Goal: Task Accomplishment & Management: Manage account settings

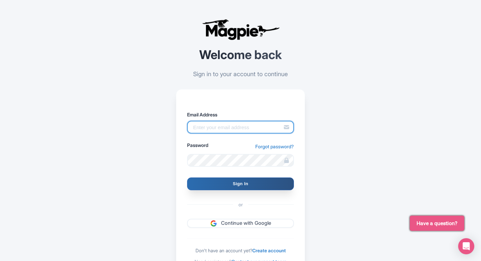
type input "pelin@most-amazing-places.com"
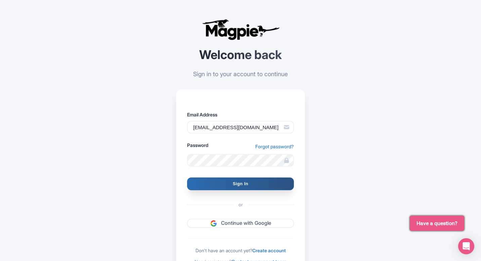
click at [228, 179] on input "Sign In" at bounding box center [240, 184] width 107 height 13
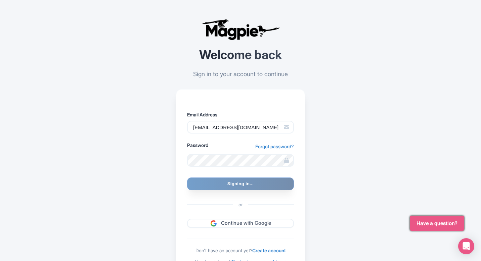
type input "Signing in..."
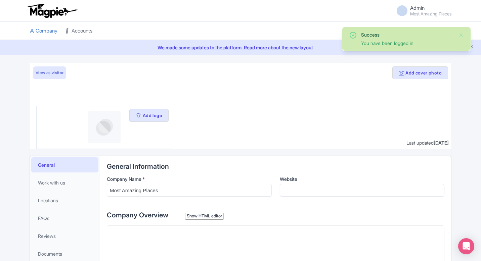
click at [68, 30] on icon at bounding box center [67, 31] width 5 height 5
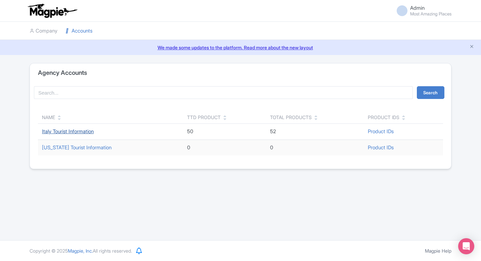
click at [55, 132] on link "Italy Tourist Information" at bounding box center [68, 131] width 52 height 6
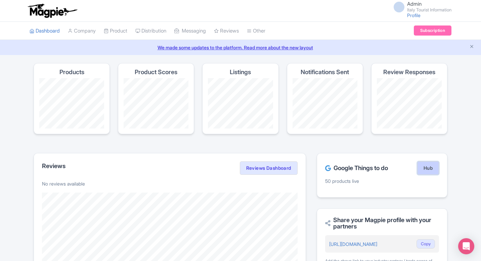
click at [427, 171] on link "Hub" at bounding box center [428, 168] width 22 height 13
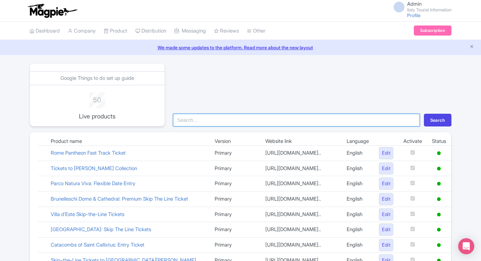
click at [233, 123] on input "search" at bounding box center [296, 120] width 247 height 13
type input "herc"
click at [424, 114] on button "Search" at bounding box center [438, 120] width 28 height 13
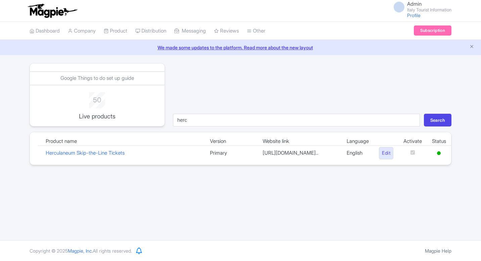
click at [381, 154] on link "Edit" at bounding box center [386, 153] width 14 height 12
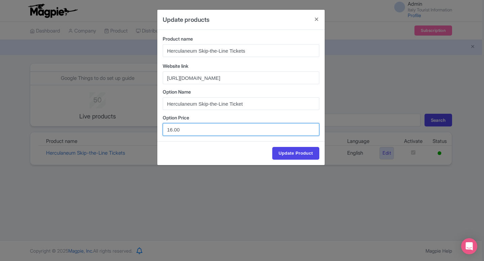
click at [170, 128] on input "16.00" at bounding box center [241, 129] width 157 height 13
drag, startPoint x: 174, startPoint y: 129, endPoint x: 185, endPoint y: 130, distance: 11.1
click at [185, 130] on input "15.00" at bounding box center [241, 129] width 157 height 13
type input "15.22"
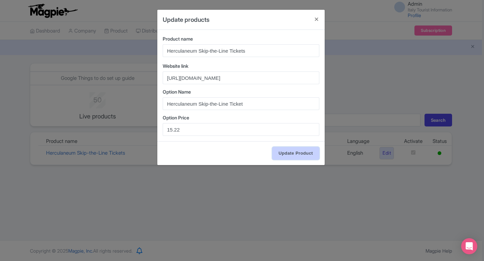
click at [309, 148] on input "Update Product" at bounding box center [295, 153] width 47 height 13
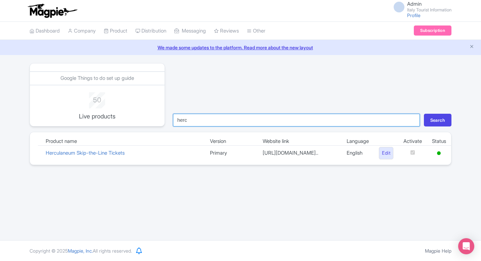
click at [199, 122] on input "herc" at bounding box center [296, 120] width 247 height 13
type input "colo"
click at [424, 114] on button "Search" at bounding box center [438, 120] width 28 height 13
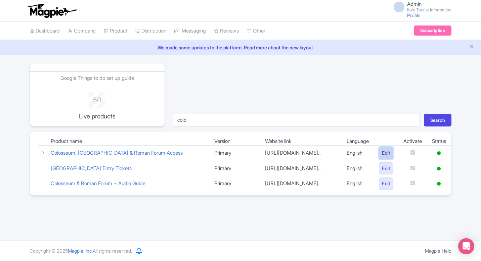
click at [385, 157] on link "Edit" at bounding box center [386, 153] width 14 height 12
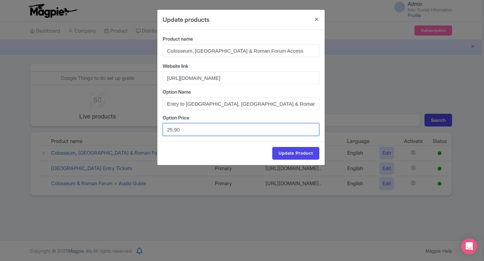
drag, startPoint x: 182, startPoint y: 132, endPoint x: 150, endPoint y: 132, distance: 32.6
click at [150, 132] on div "Update products Product name Colosseum, Palatine Hill & Roman Forum Access Webs…" at bounding box center [242, 130] width 484 height 261
paste input "8"
type input "28.90"
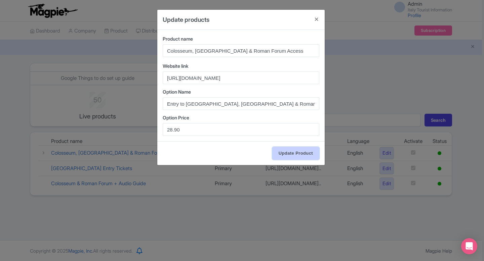
click at [296, 152] on input "Update Product" at bounding box center [295, 153] width 47 height 13
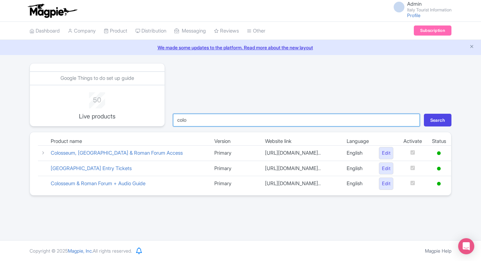
click at [198, 121] on input "colo" at bounding box center [296, 120] width 247 height 13
type input "borg"
click at [424, 114] on button "Search" at bounding box center [438, 120] width 28 height 13
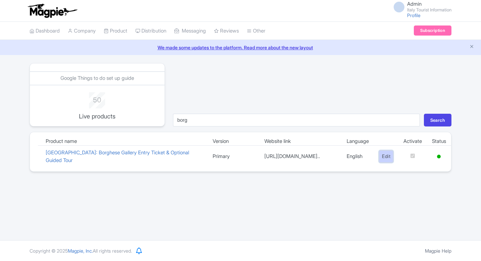
click at [382, 156] on link "Edit" at bounding box center [386, 156] width 14 height 12
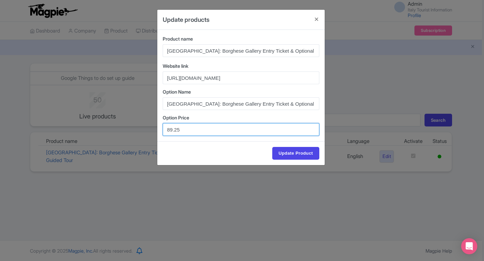
drag, startPoint x: 186, startPoint y: 132, endPoint x: 146, endPoint y: 131, distance: 40.0
click at [146, 131] on div "Update products Product name Rome: Borghese Gallery Entry Ticket & Optional Gui…" at bounding box center [242, 130] width 484 height 261
paste input "68.8"
type input "68.85"
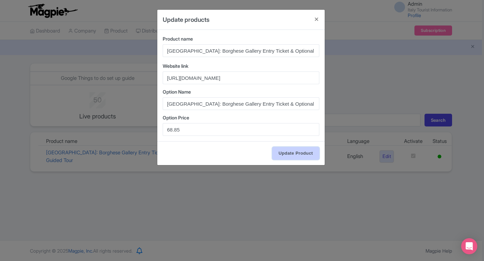
click at [297, 152] on input "Update Product" at bounding box center [295, 153] width 47 height 13
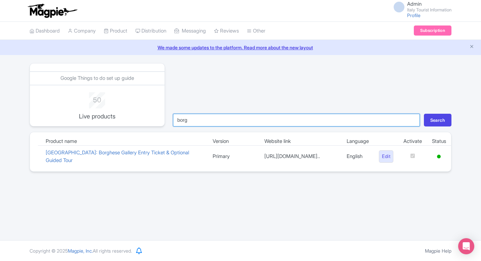
click at [243, 119] on input "borg" at bounding box center [296, 120] width 247 height 13
type input "siena"
click at [424, 114] on button "Search" at bounding box center [438, 120] width 28 height 13
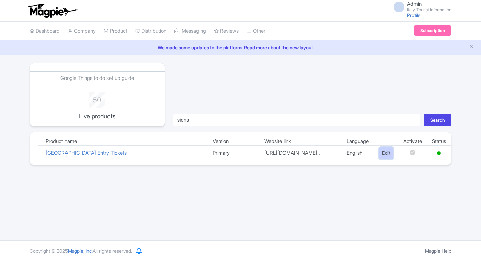
click at [386, 157] on link "Edit" at bounding box center [386, 153] width 14 height 12
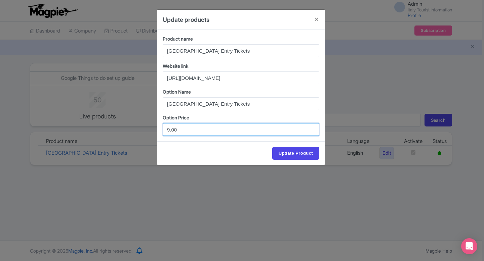
drag, startPoint x: 169, startPoint y: 127, endPoint x: 162, endPoint y: 128, distance: 6.7
click at [163, 128] on input "9.00" at bounding box center [241, 129] width 157 height 13
click at [174, 130] on input "8.00" at bounding box center [241, 129] width 157 height 13
type input "8.50"
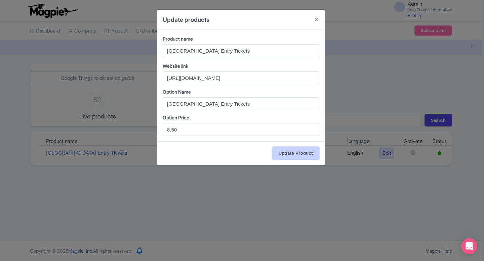
click at [286, 151] on input "Update Product" at bounding box center [295, 153] width 47 height 13
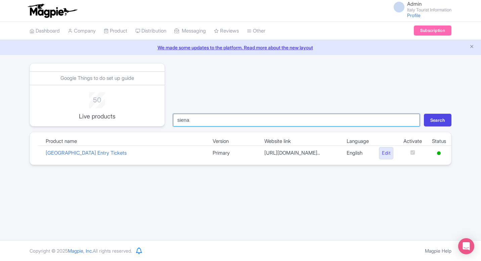
click at [277, 123] on input "siena" at bounding box center [296, 120] width 247 height 13
type input "uff"
click at [424, 114] on button "Search" at bounding box center [438, 120] width 28 height 13
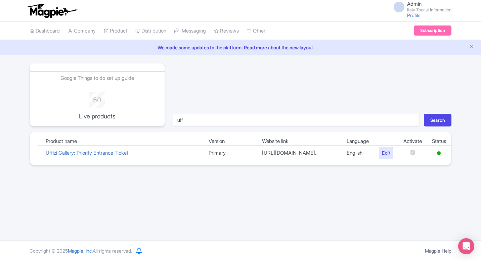
click at [382, 161] on td "Edit" at bounding box center [386, 153] width 25 height 15
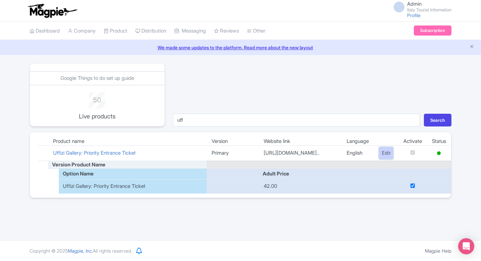
click at [381, 158] on link "Edit" at bounding box center [386, 153] width 14 height 12
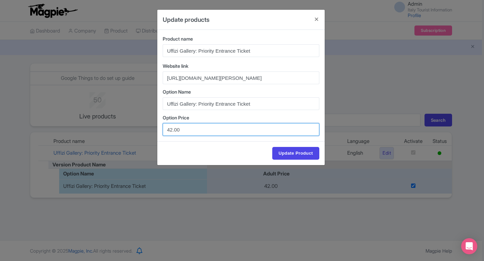
drag, startPoint x: 184, startPoint y: 130, endPoint x: 139, endPoint y: 130, distance: 45.0
click at [139, 130] on div "Update products Product name Uffizi Gallery: Priority Entrance Ticket Website l…" at bounding box center [242, 130] width 484 height 261
paste input "39.6"
type input "39.60"
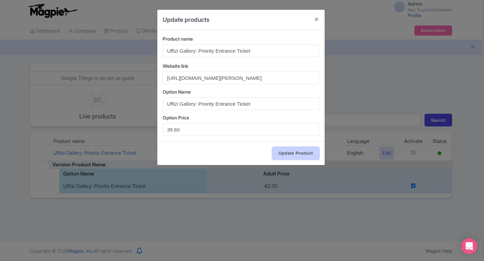
click at [292, 156] on input "Update Product" at bounding box center [295, 153] width 47 height 13
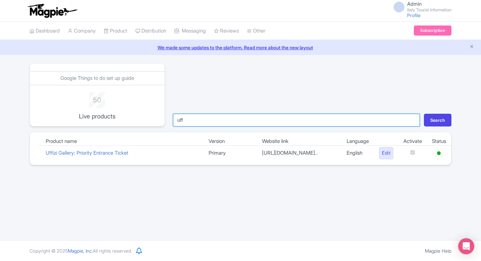
click at [265, 125] on input "uff" at bounding box center [296, 120] width 247 height 13
type input "bru"
click at [424, 114] on button "Search" at bounding box center [438, 120] width 28 height 13
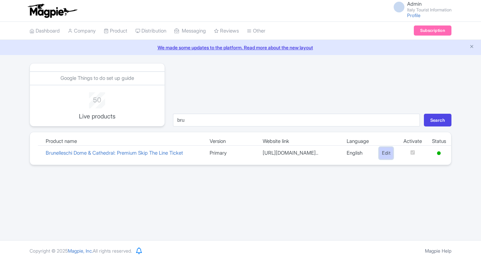
click at [379, 159] on link "Edit" at bounding box center [386, 153] width 14 height 12
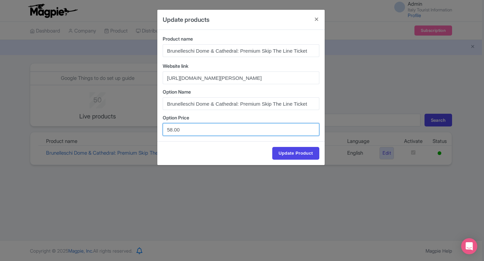
drag, startPoint x: 200, startPoint y: 131, endPoint x: 140, endPoint y: 131, distance: 59.8
click at [140, 131] on div "Update products Product name Brunelleschi Dome & Cathedral: Premium Skip The Li…" at bounding box center [242, 130] width 484 height 261
paste input "3.2"
type input "53.20"
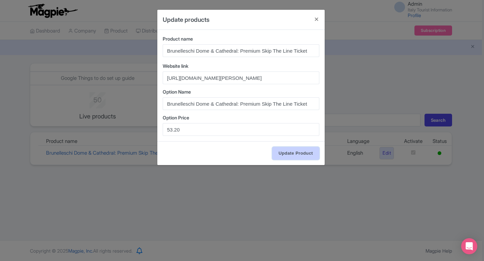
click at [293, 152] on input "Update Product" at bounding box center [295, 153] width 47 height 13
